Goal: Information Seeking & Learning: Learn about a topic

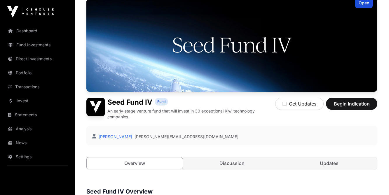
scroll to position [50, 0]
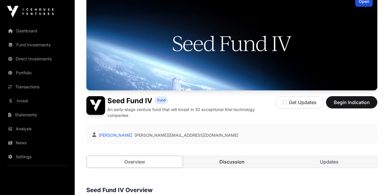
click at [245, 160] on link "Discussion" at bounding box center [232, 162] width 96 height 12
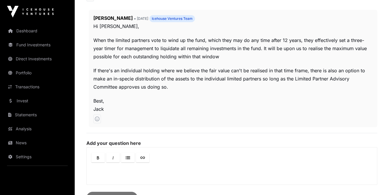
scroll to position [485, 0]
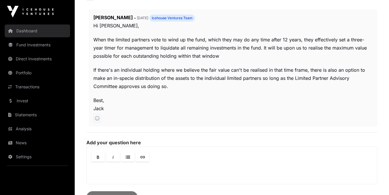
click at [19, 30] on link "Dashboard" at bounding box center [37, 31] width 65 height 13
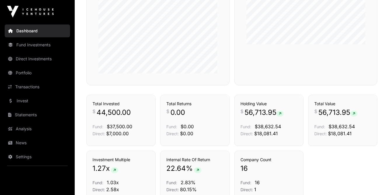
scroll to position [403, 0]
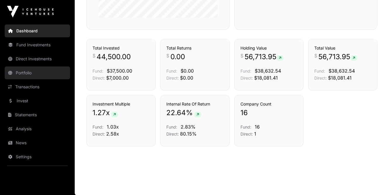
click at [29, 74] on link "Portfolio" at bounding box center [37, 73] width 65 height 13
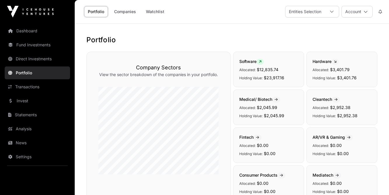
click at [30, 68] on link "Portfolio" at bounding box center [37, 73] width 65 height 13
click at [29, 60] on link "Direct Investments" at bounding box center [37, 59] width 65 height 13
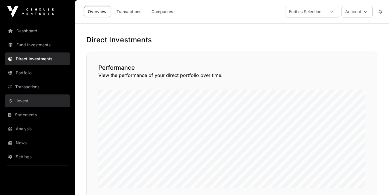
click at [28, 96] on link "Invest" at bounding box center [37, 101] width 65 height 13
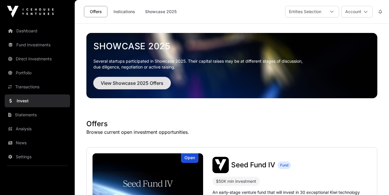
click at [138, 78] on button "View Showcase 2025 Offers" at bounding box center [131, 83] width 77 height 12
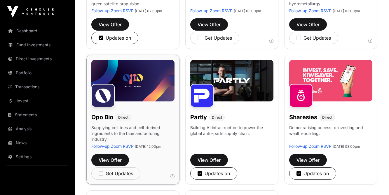
scroll to position [302, 0]
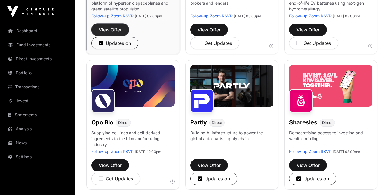
click at [116, 33] on span "View Offer" at bounding box center [110, 29] width 23 height 7
